Goal: Navigation & Orientation: Find specific page/section

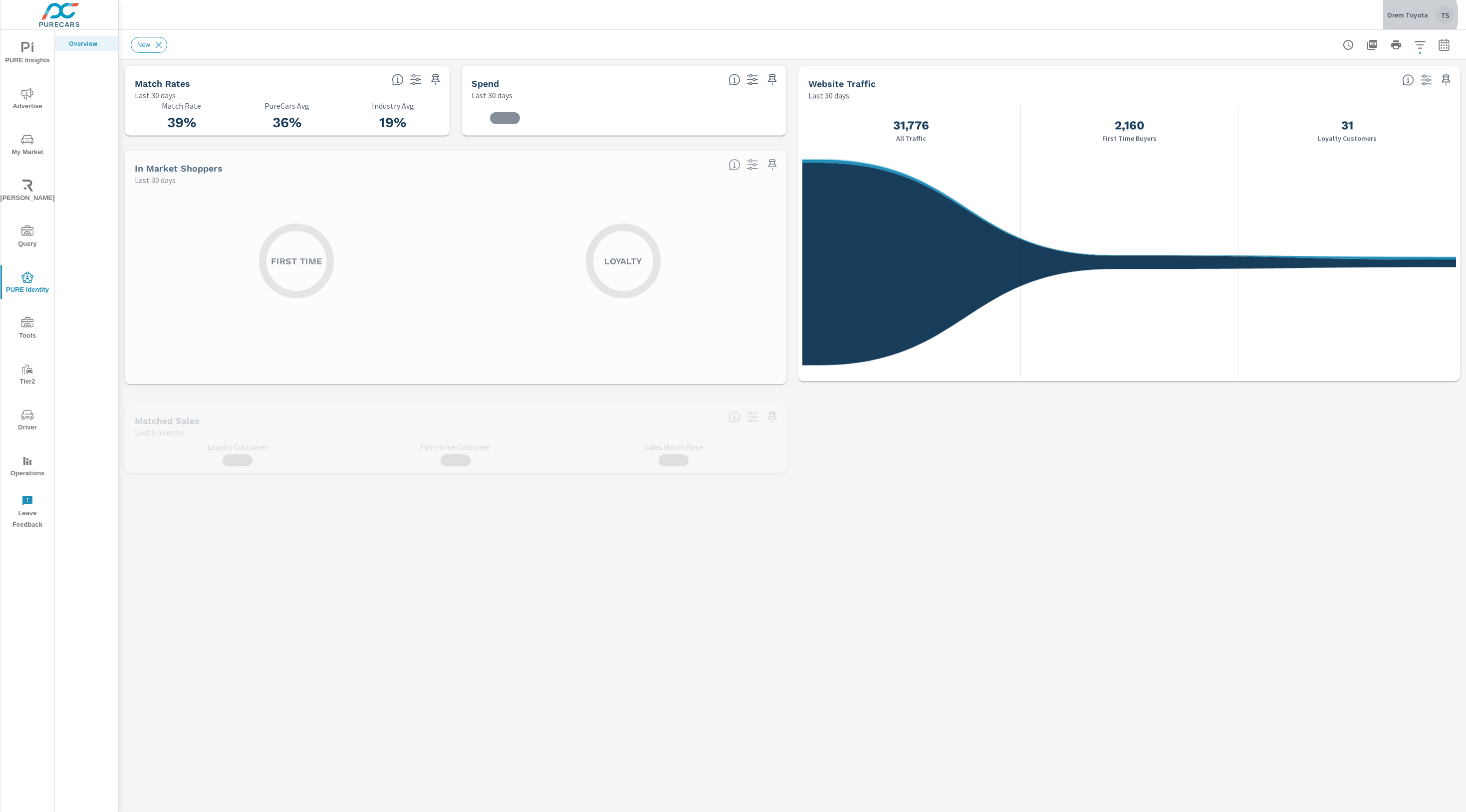
click at [1415, 15] on p "Orem Toyota" at bounding box center [1407, 15] width 41 height 9
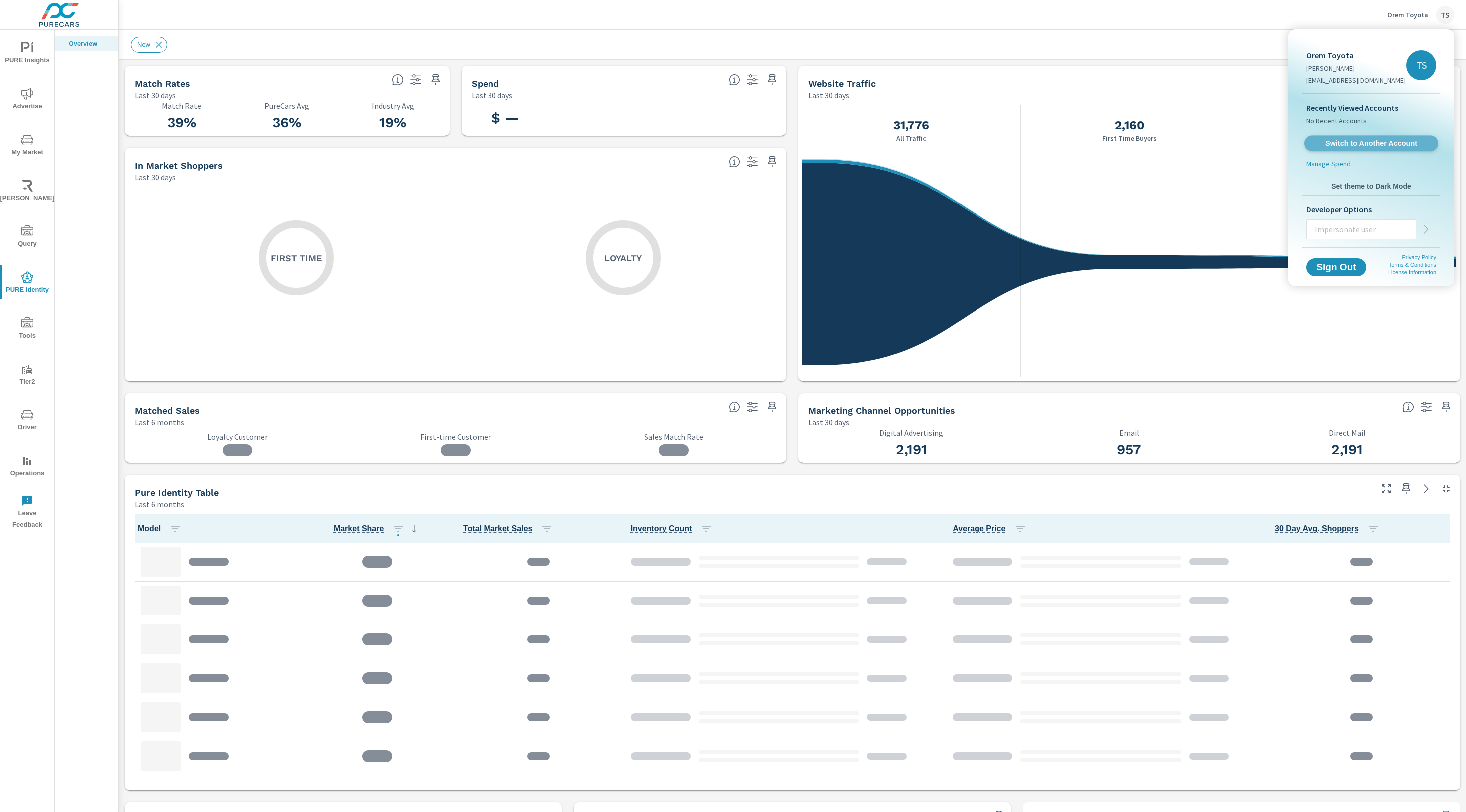
click at [1352, 136] on link "Switch to Another Account" at bounding box center [1371, 143] width 134 height 15
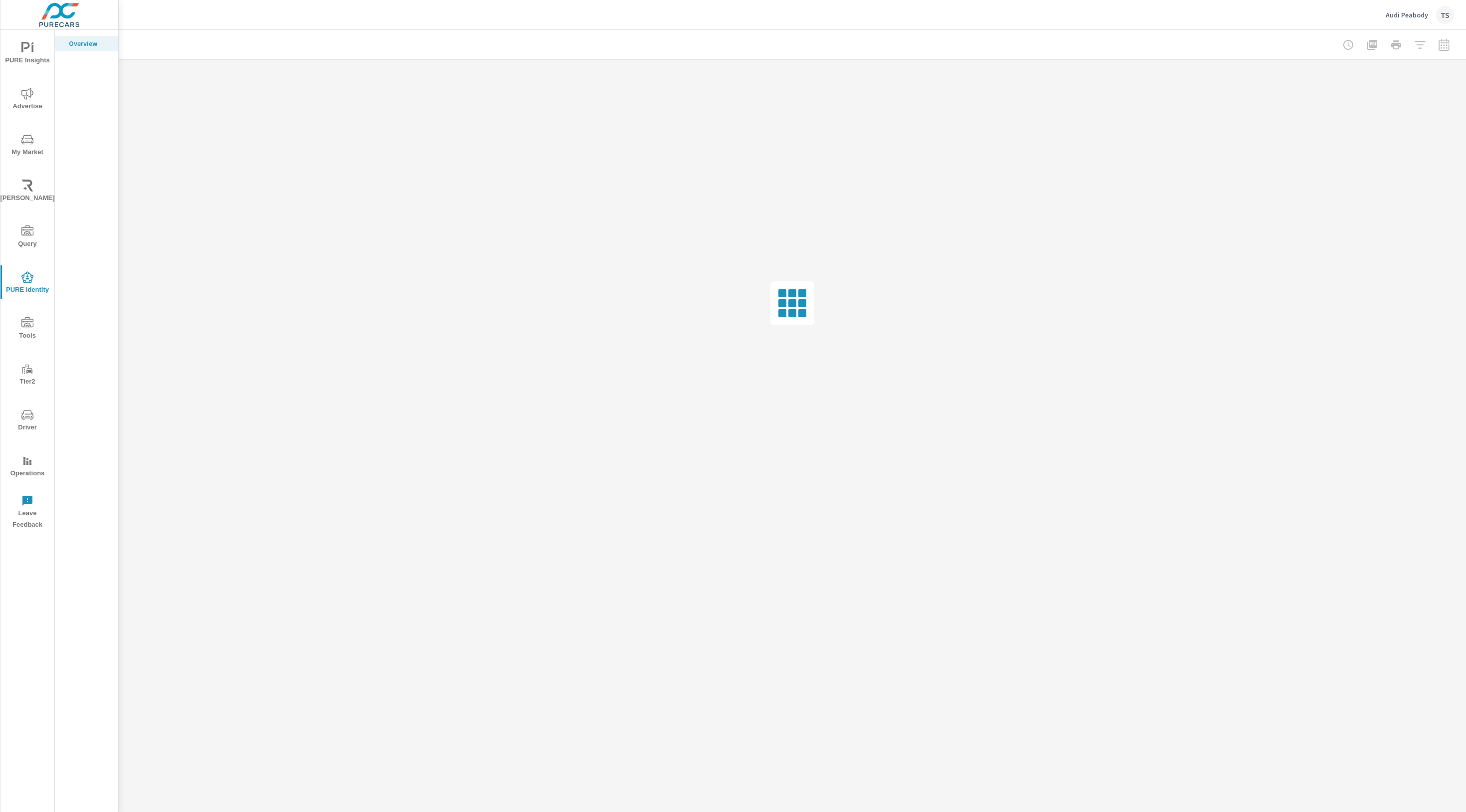
click at [28, 143] on icon "nav menu" at bounding box center [27, 139] width 12 height 12
click at [30, 104] on span "Advertise" at bounding box center [27, 100] width 48 height 24
click at [36, 59] on span "PURE Insights" at bounding box center [27, 54] width 48 height 24
click at [73, 66] on p "PIPA" at bounding box center [89, 68] width 42 height 10
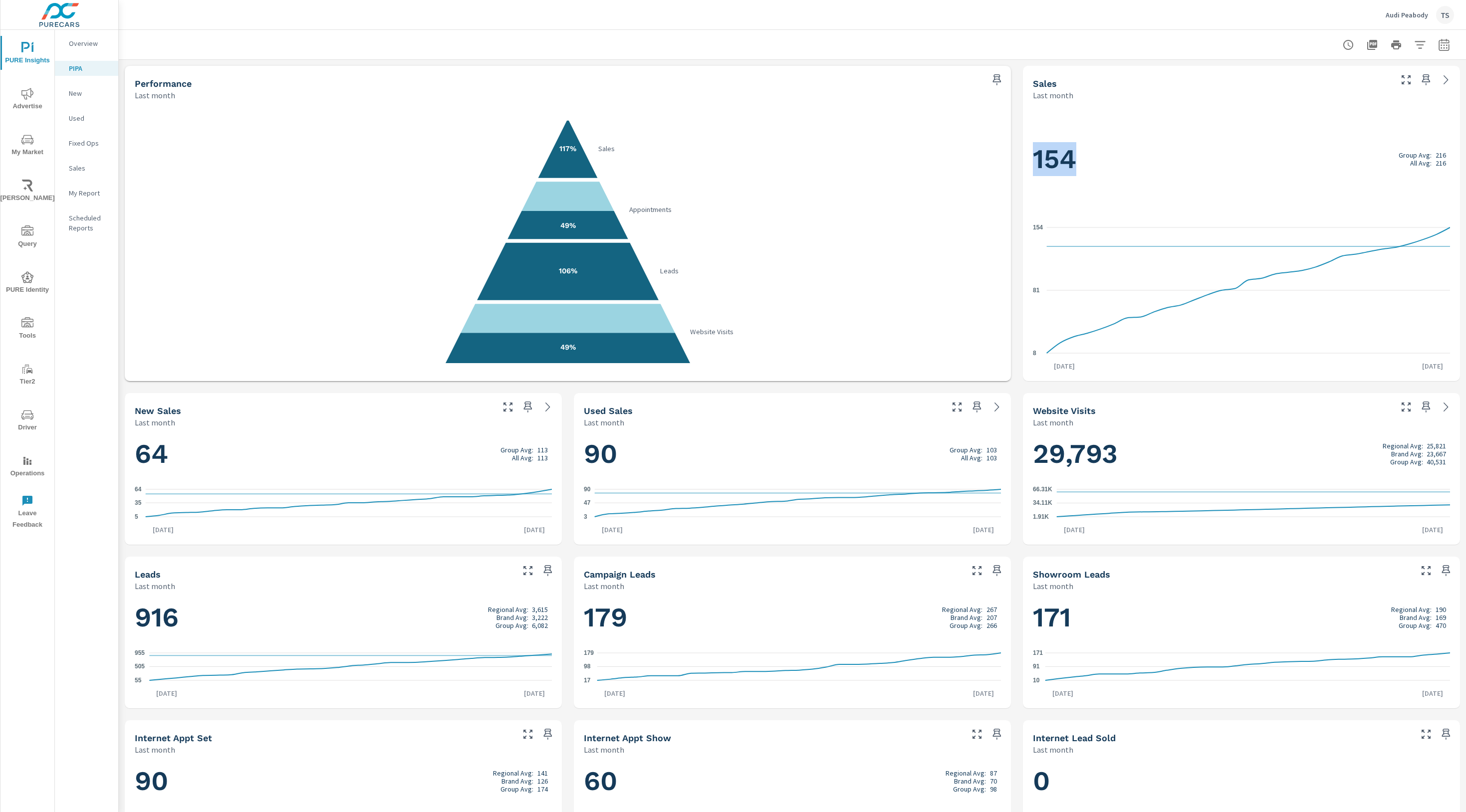
drag, startPoint x: 1091, startPoint y: 159, endPoint x: 1035, endPoint y: 158, distance: 56.0
click at [1035, 158] on h1 "154 Group Avg: 216 All Avg: 216" at bounding box center [1241, 159] width 417 height 34
